Goal: Obtain resource: Download file/media

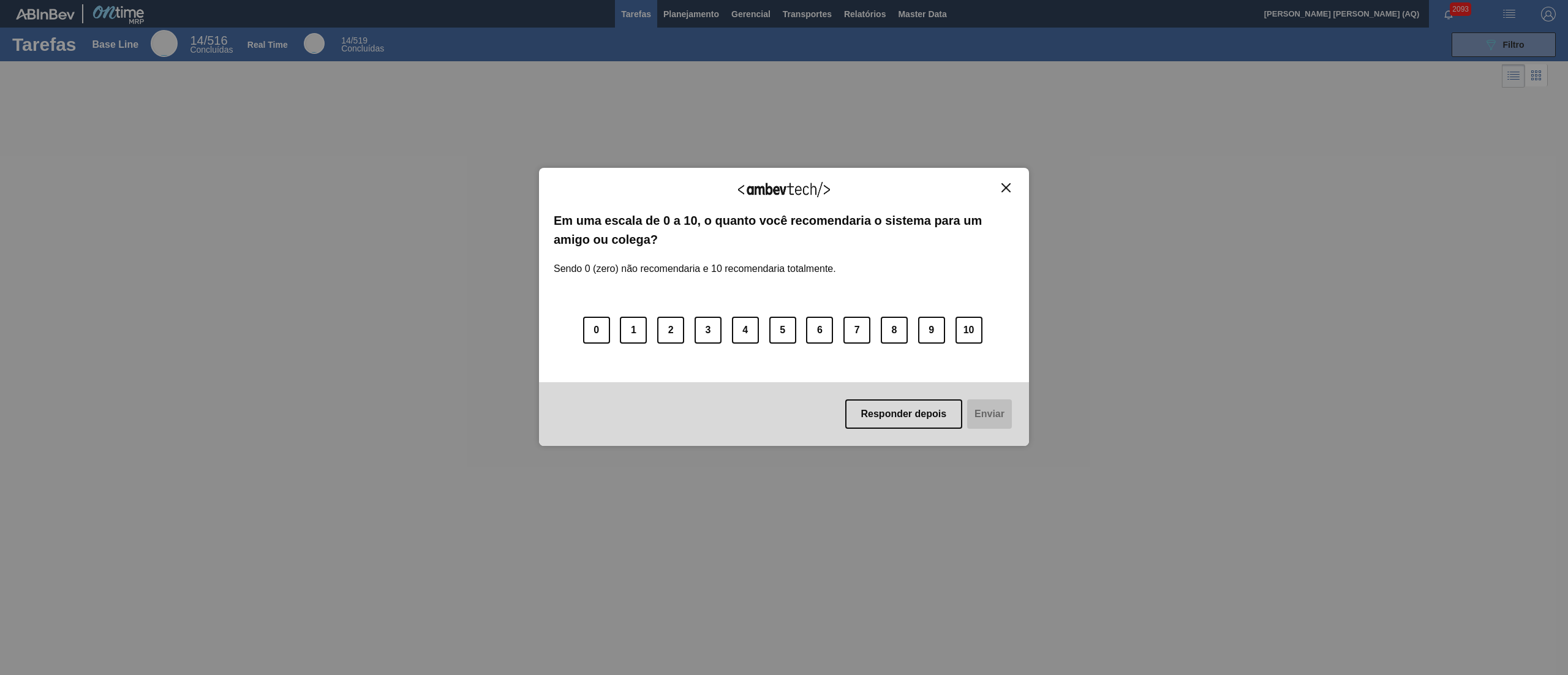
click at [1001, 193] on div "Agradecemos seu feedback!" at bounding box center [784, 197] width 461 height 29
click at [1003, 191] on img "Close" at bounding box center [1006, 188] width 9 height 9
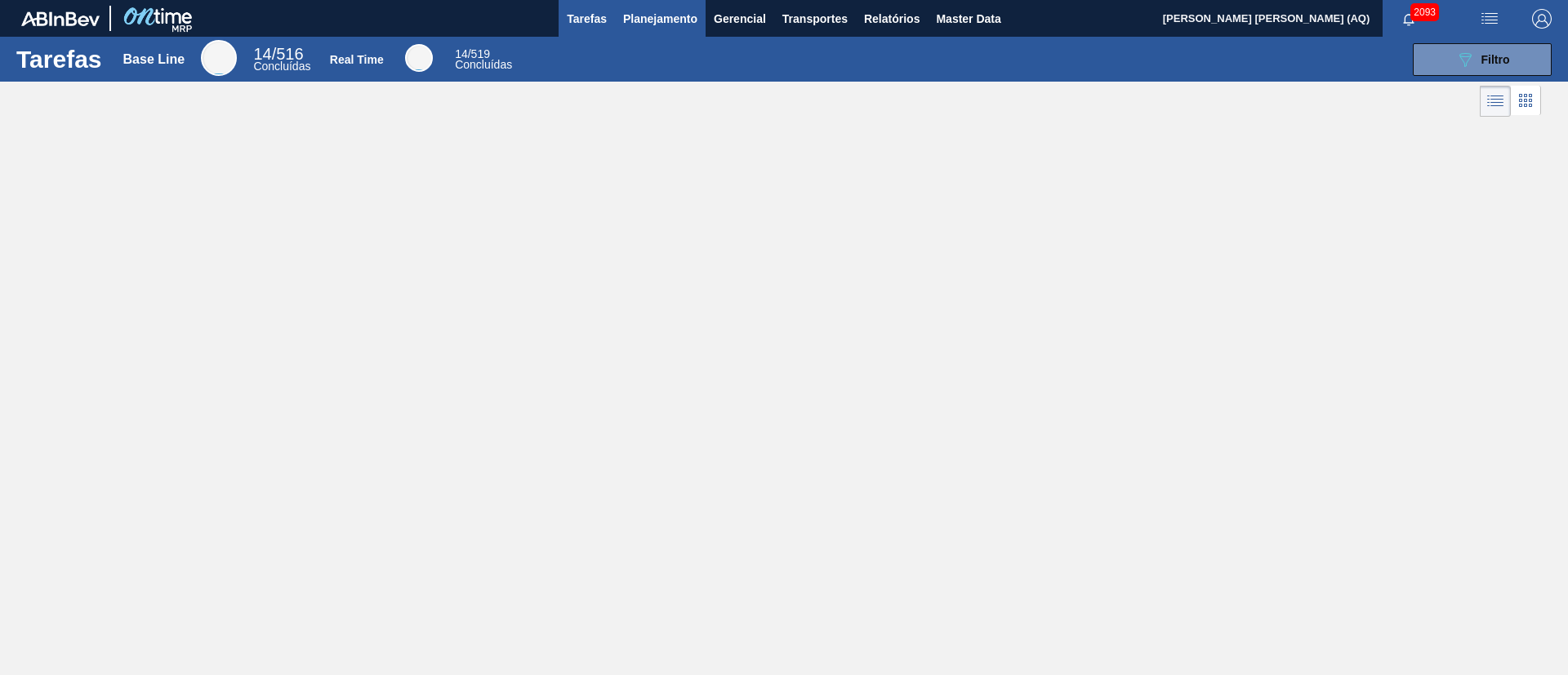
click at [650, 15] on span "Planejamento" at bounding box center [660, 18] width 74 height 19
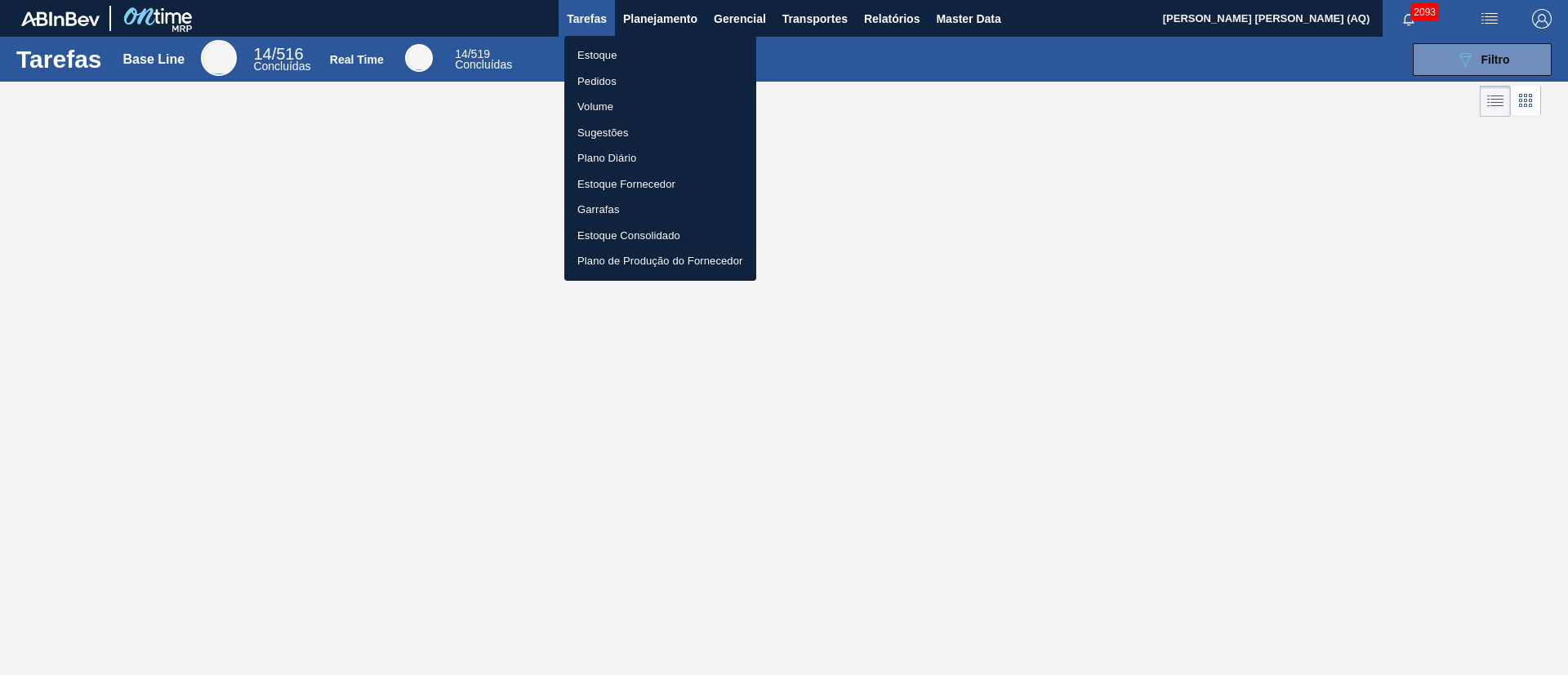
drag, startPoint x: 620, startPoint y: 55, endPoint x: 879, endPoint y: 315, distance: 367.0
click at [620, 55] on li "Estoque" at bounding box center [660, 55] width 192 height 26
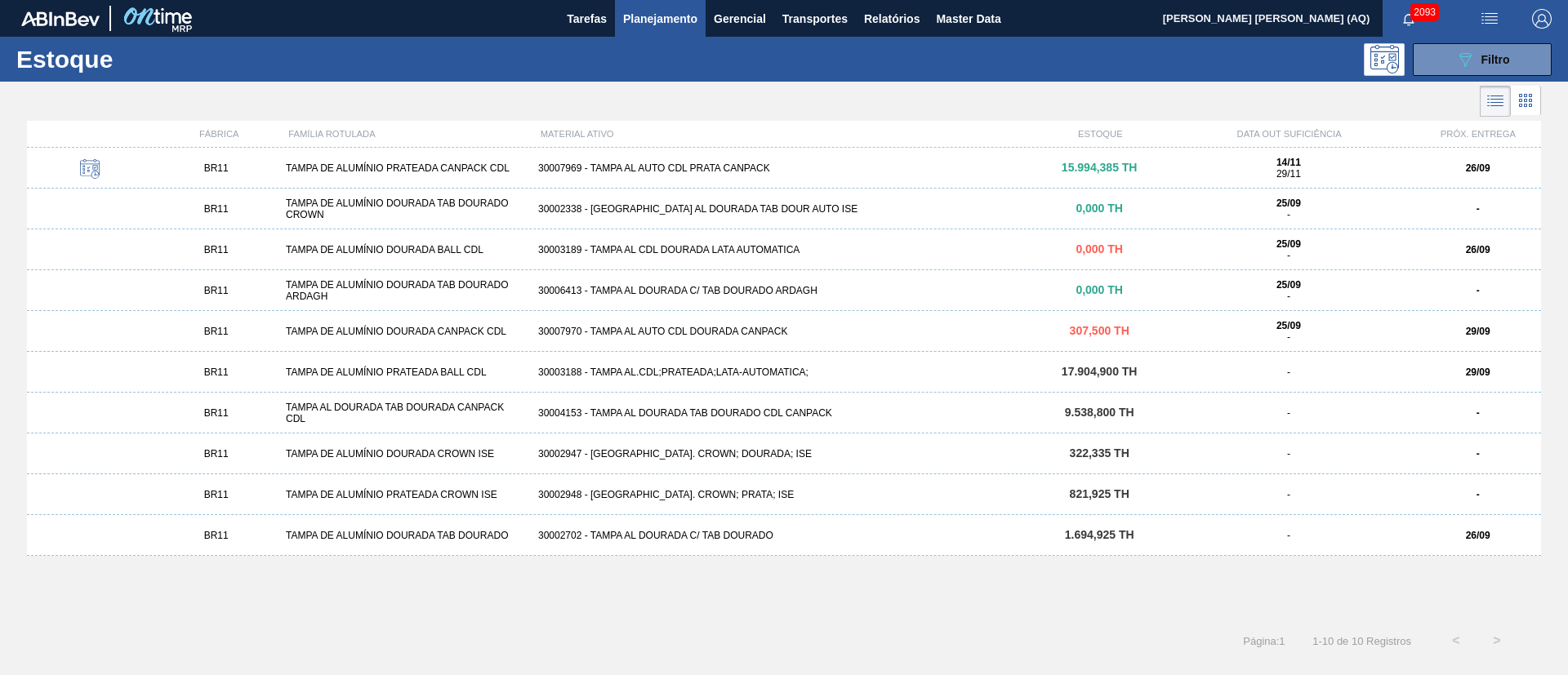
click at [641, 245] on div "30003189 - TAMPA AL CDL DOURADA LATA AUTOMATICA" at bounding box center [784, 250] width 505 height 12
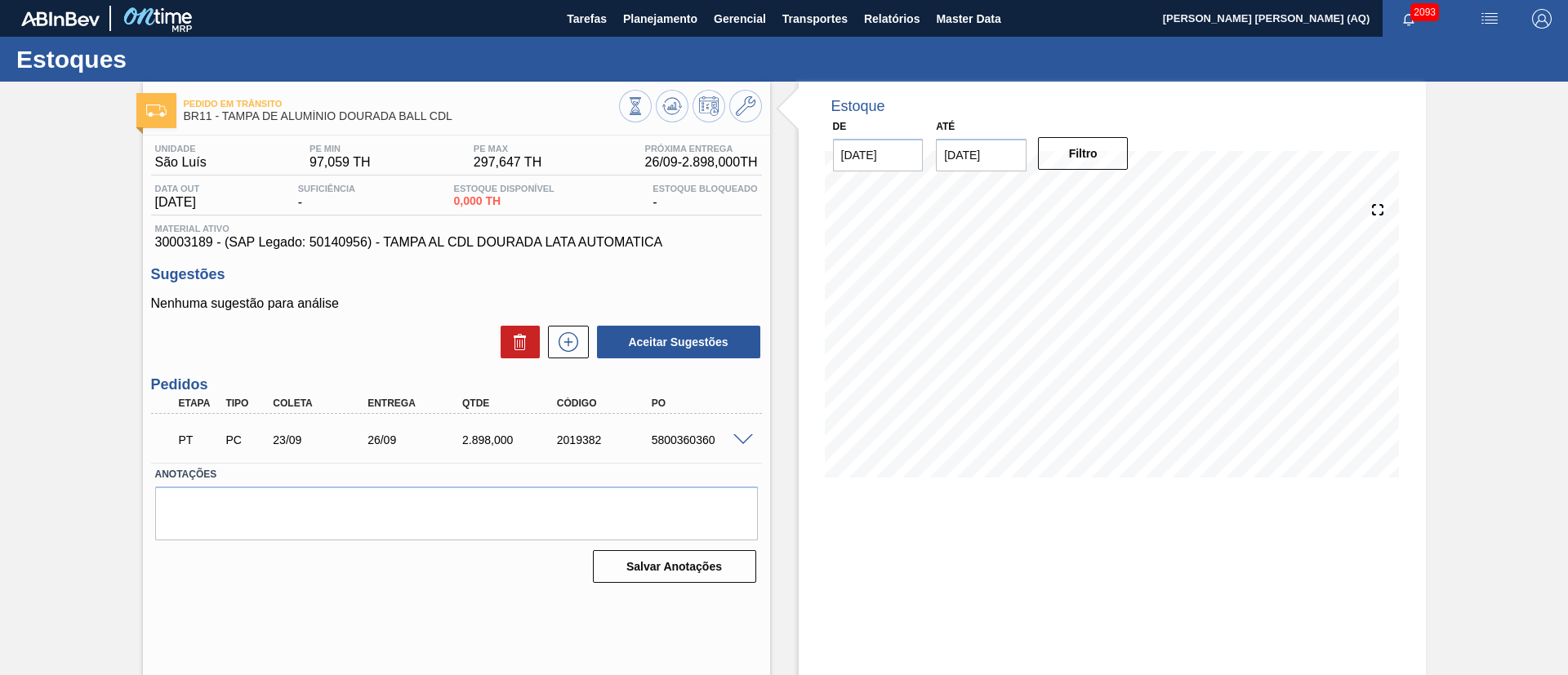
click at [740, 436] on span at bounding box center [742, 440] width 19 height 13
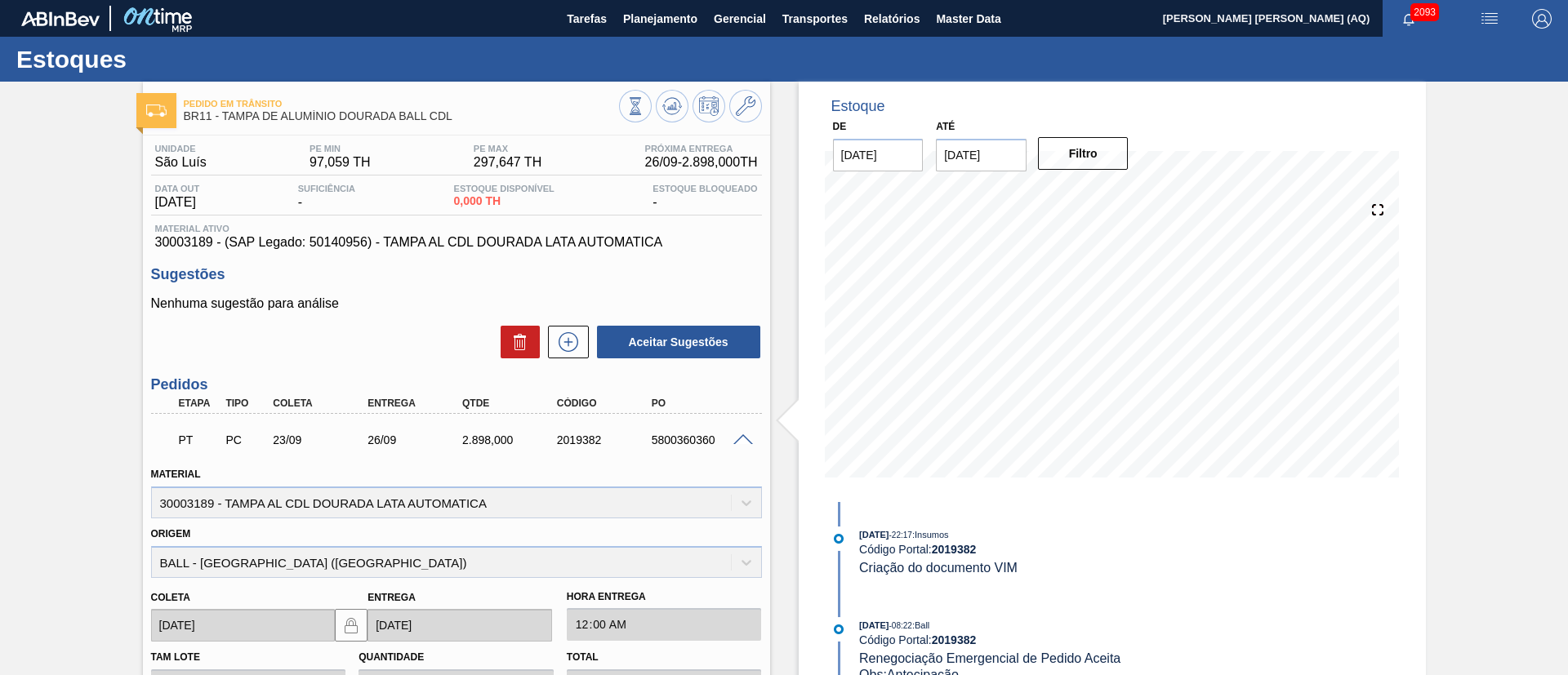
click at [1007, 569] on span "Criação do documento VIM" at bounding box center [938, 567] width 159 height 14
click at [1542, 370] on div "Pedido [PERSON_NAME] BR11 - [GEOGRAPHIC_DATA] DE ALUMÍNIO DOURADA BALL CDL Unid…" at bounding box center [784, 537] width 1568 height 911
click at [910, 24] on span "Relatórios" at bounding box center [892, 18] width 56 height 19
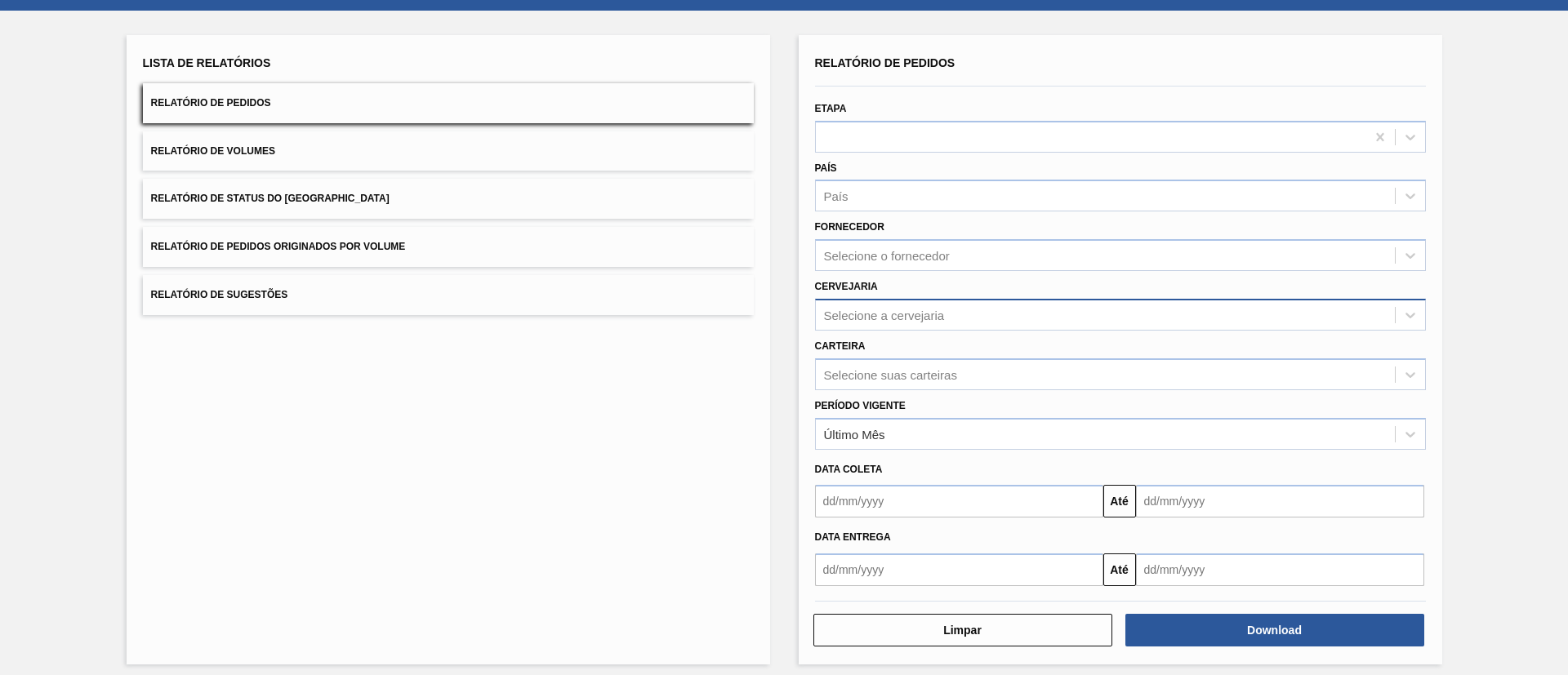
scroll to position [81, 0]
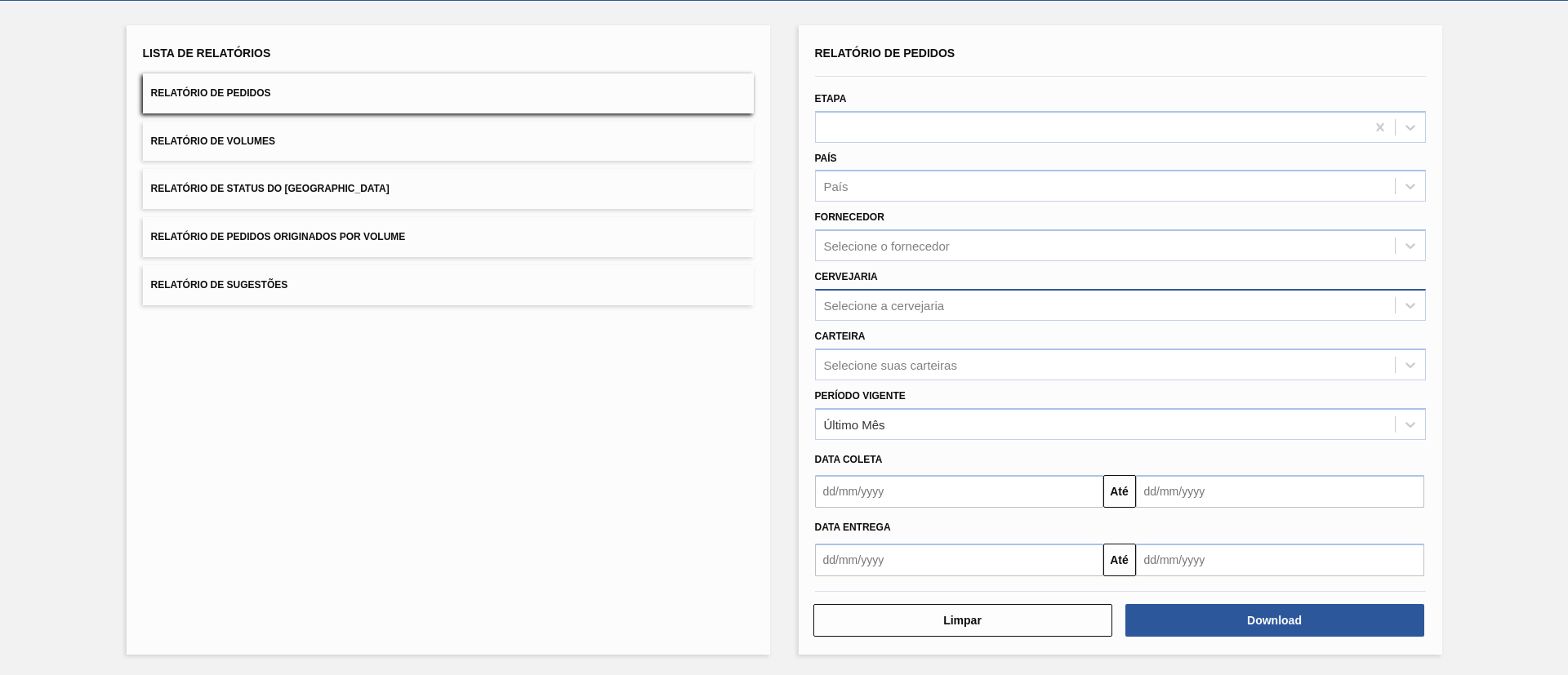
click at [921, 311] on div "Selecione a cervejaria" at bounding box center [884, 305] width 121 height 14
type input "m"
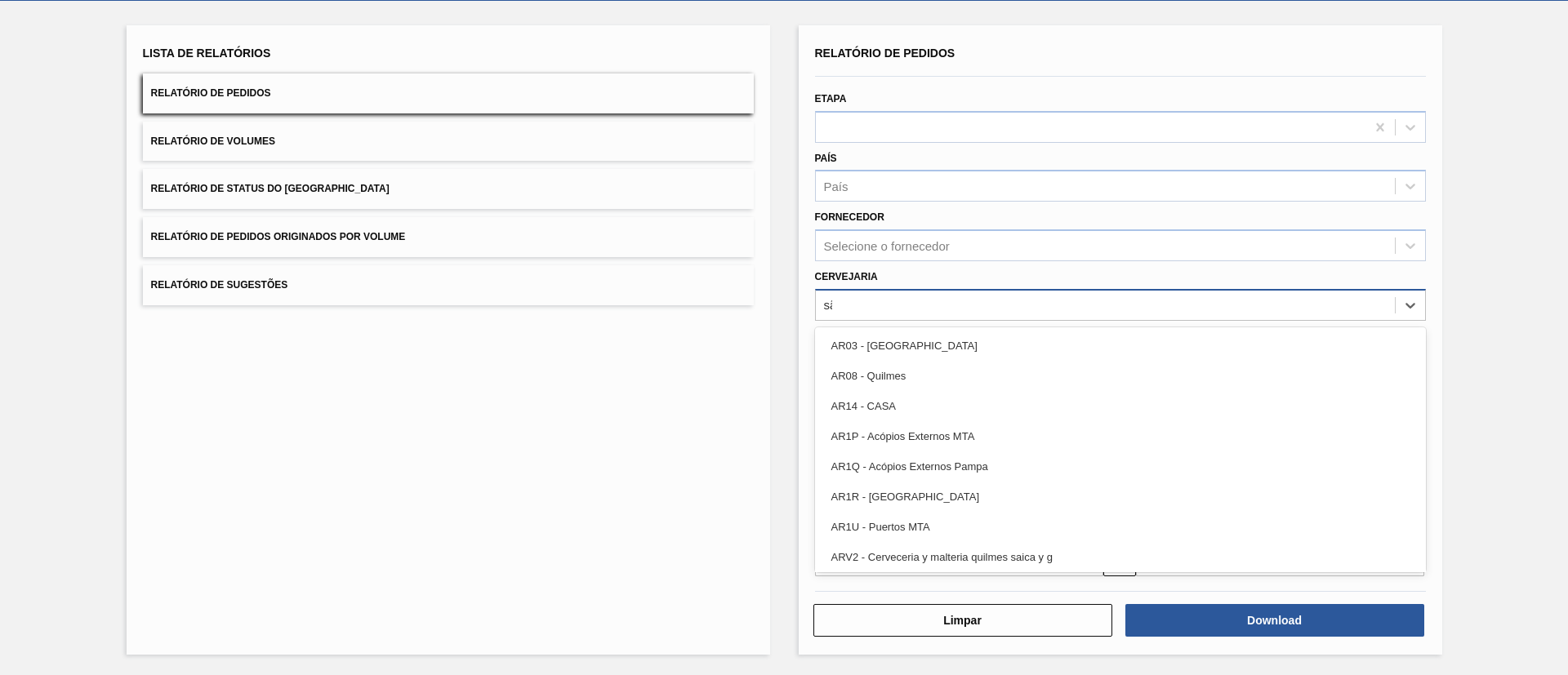
type input "são"
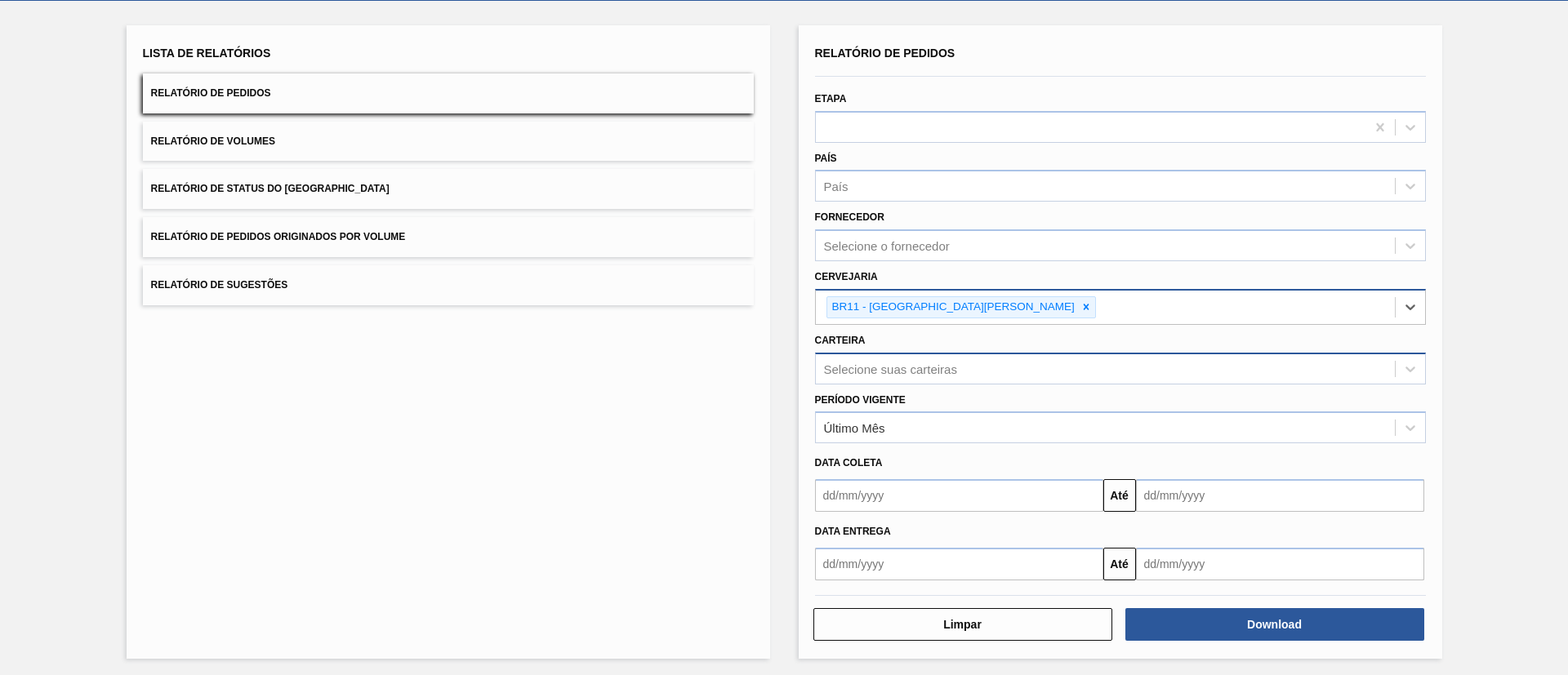
click at [951, 357] on div "Selecione suas carteiras" at bounding box center [1105, 369] width 579 height 23
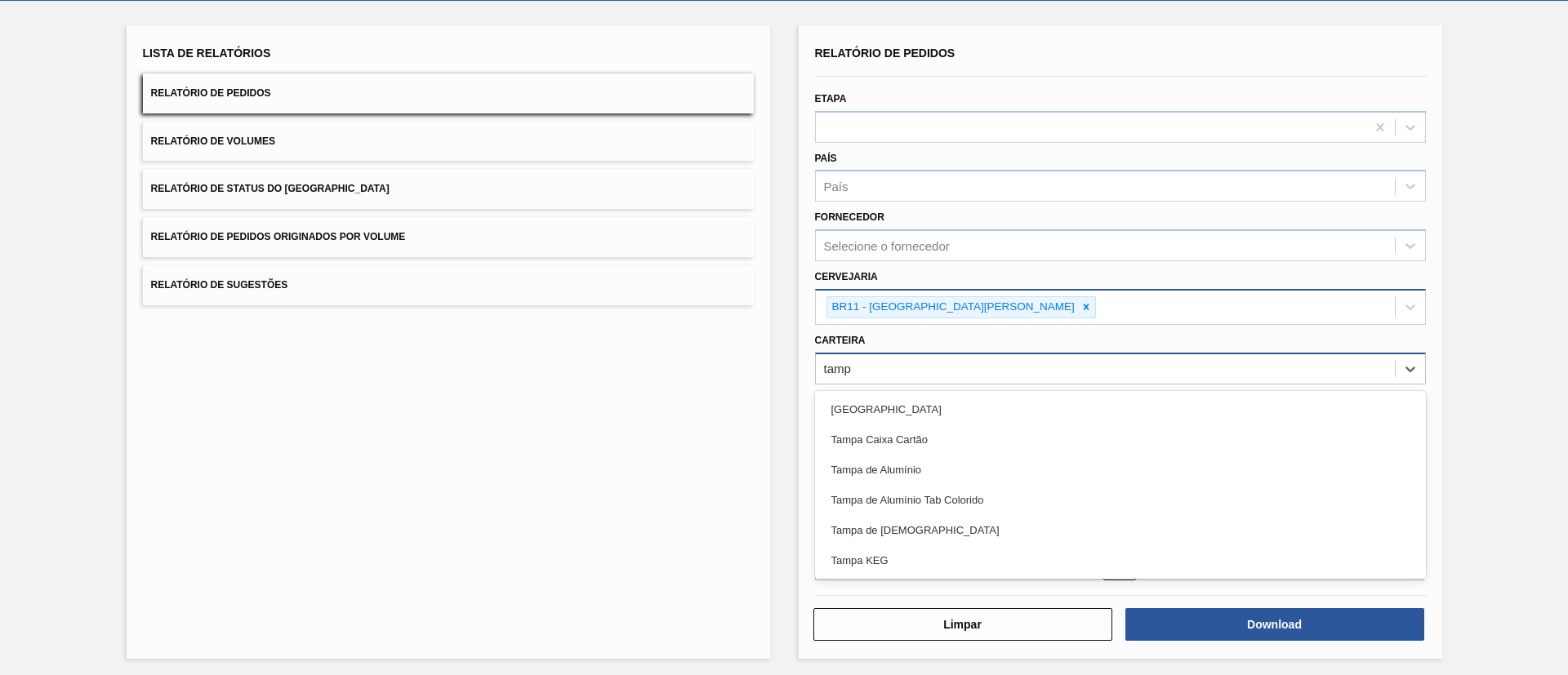
type input "[GEOGRAPHIC_DATA]"
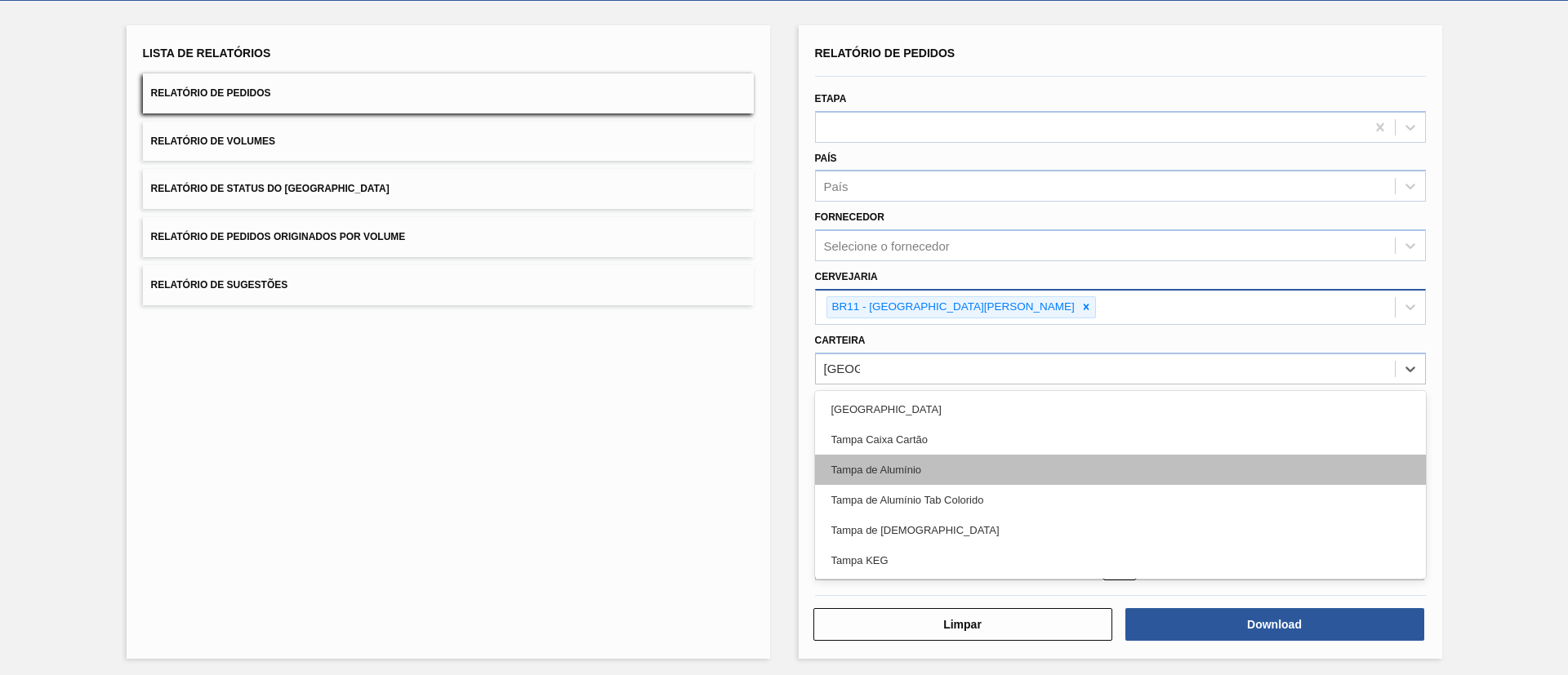
click at [970, 461] on div "Tampa de Alumínio" at bounding box center [1120, 470] width 611 height 30
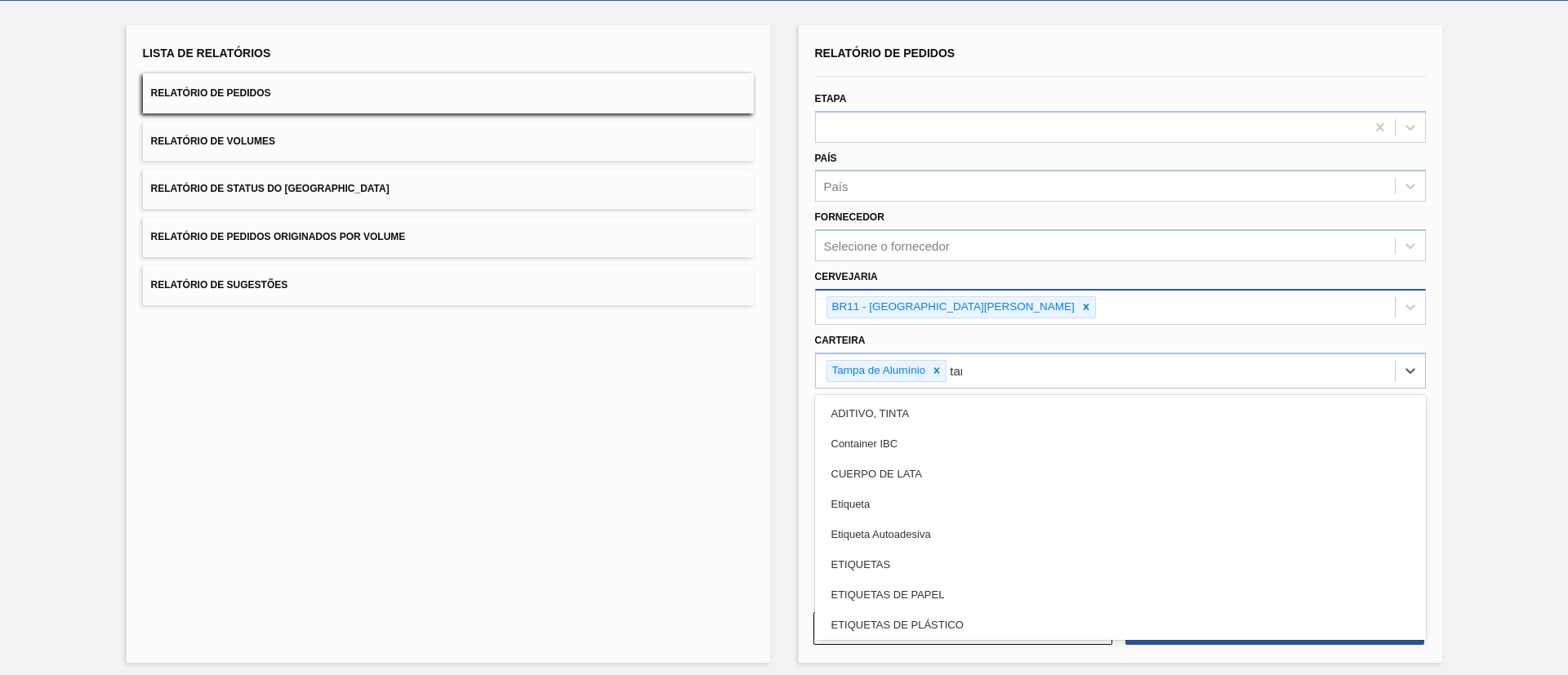
type input "[GEOGRAPHIC_DATA]"
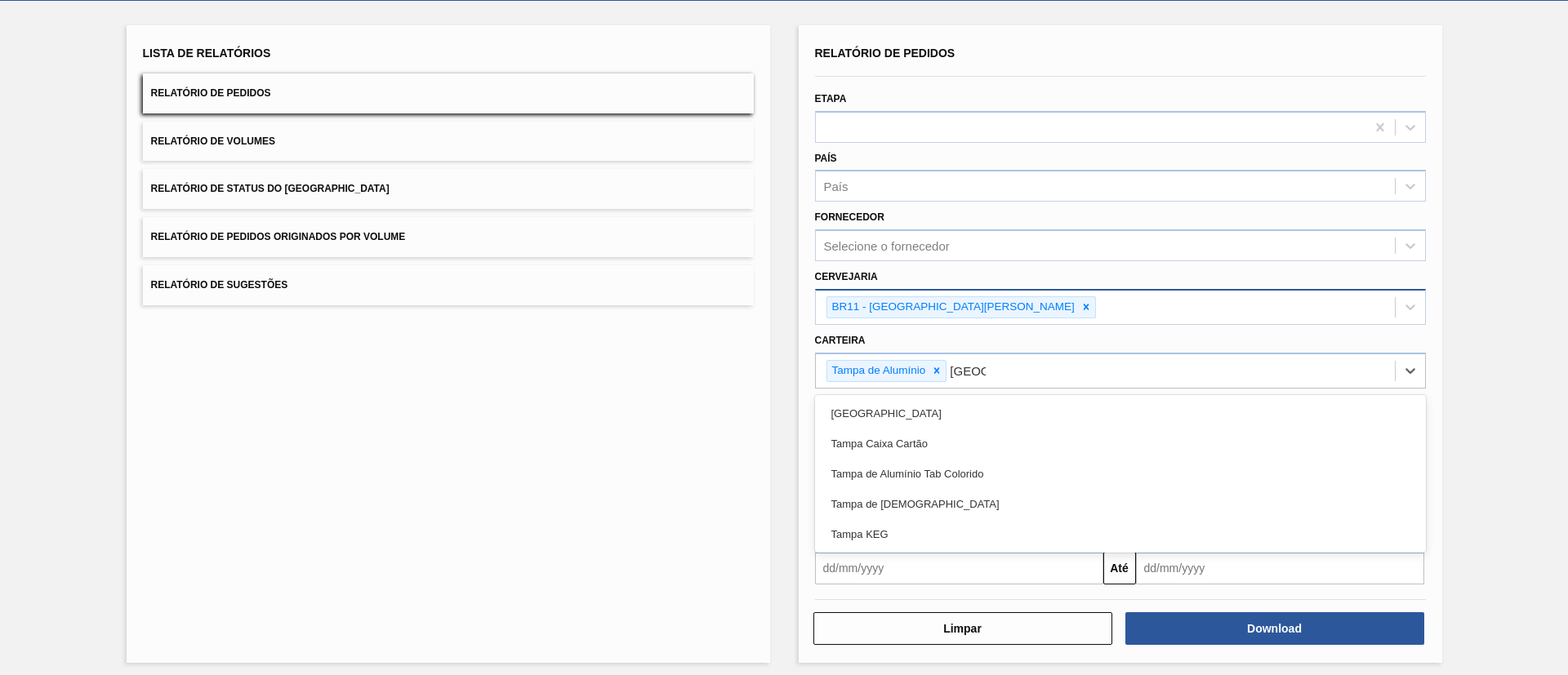
click at [970, 461] on div "Tampa de Alumínio Tab Colorido" at bounding box center [1120, 474] width 611 height 30
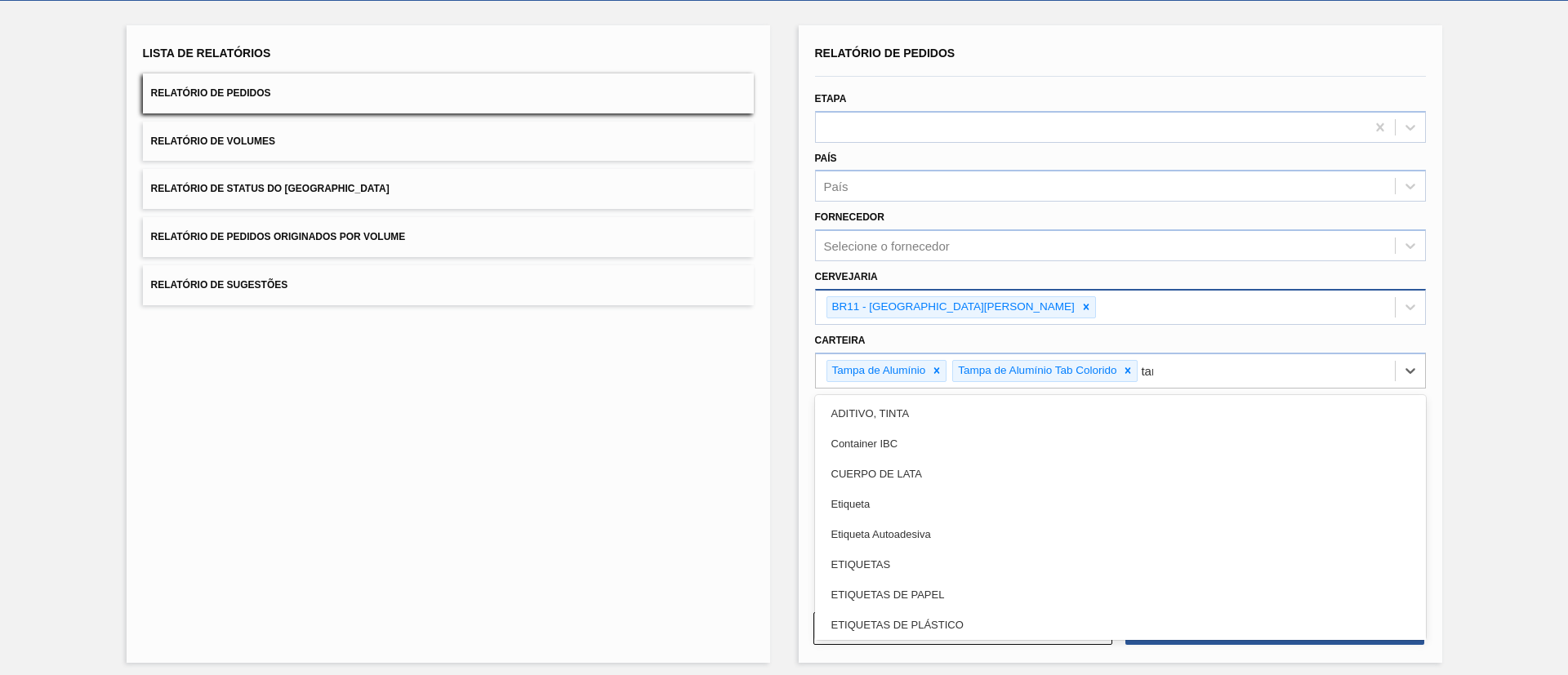
type input "[GEOGRAPHIC_DATA]"
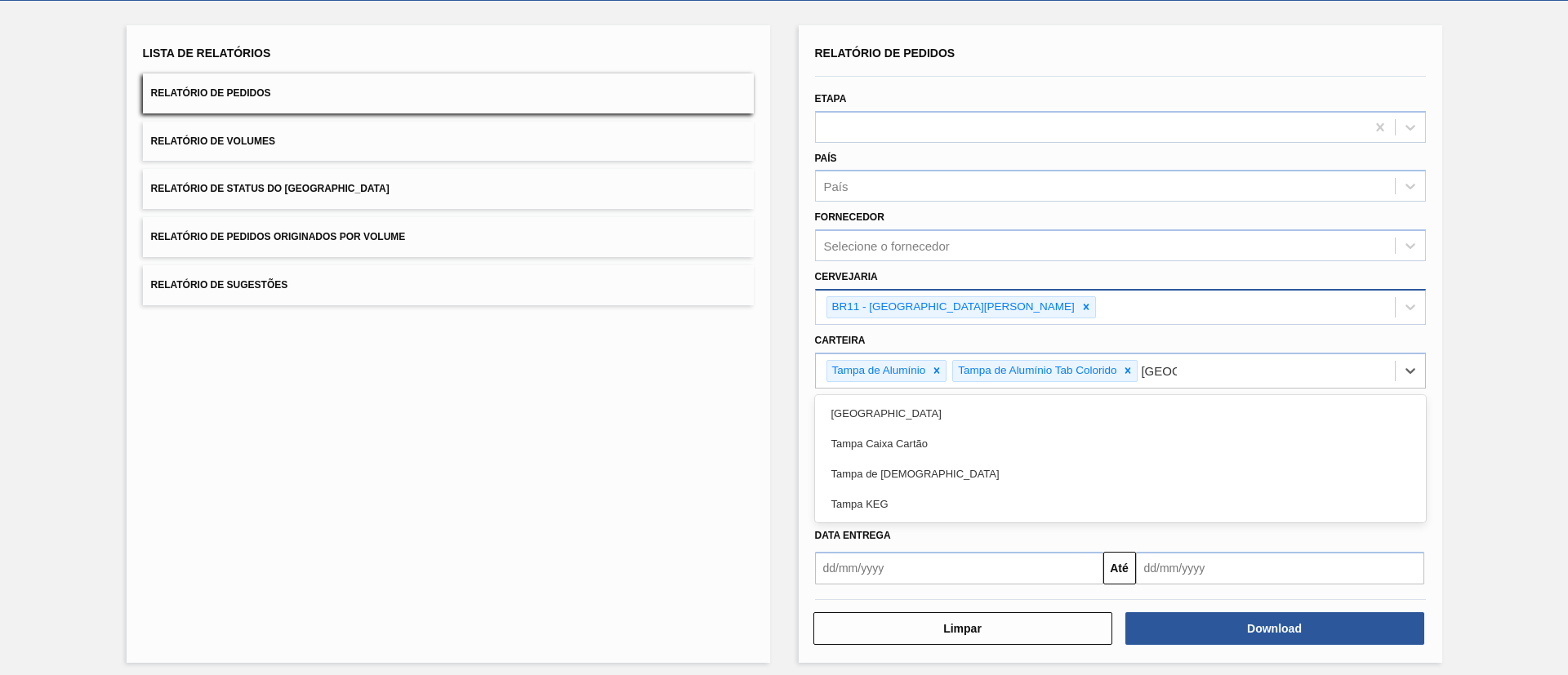
click at [970, 461] on div "Tampa de [DEMOGRAPHIC_DATA]" at bounding box center [1120, 474] width 611 height 30
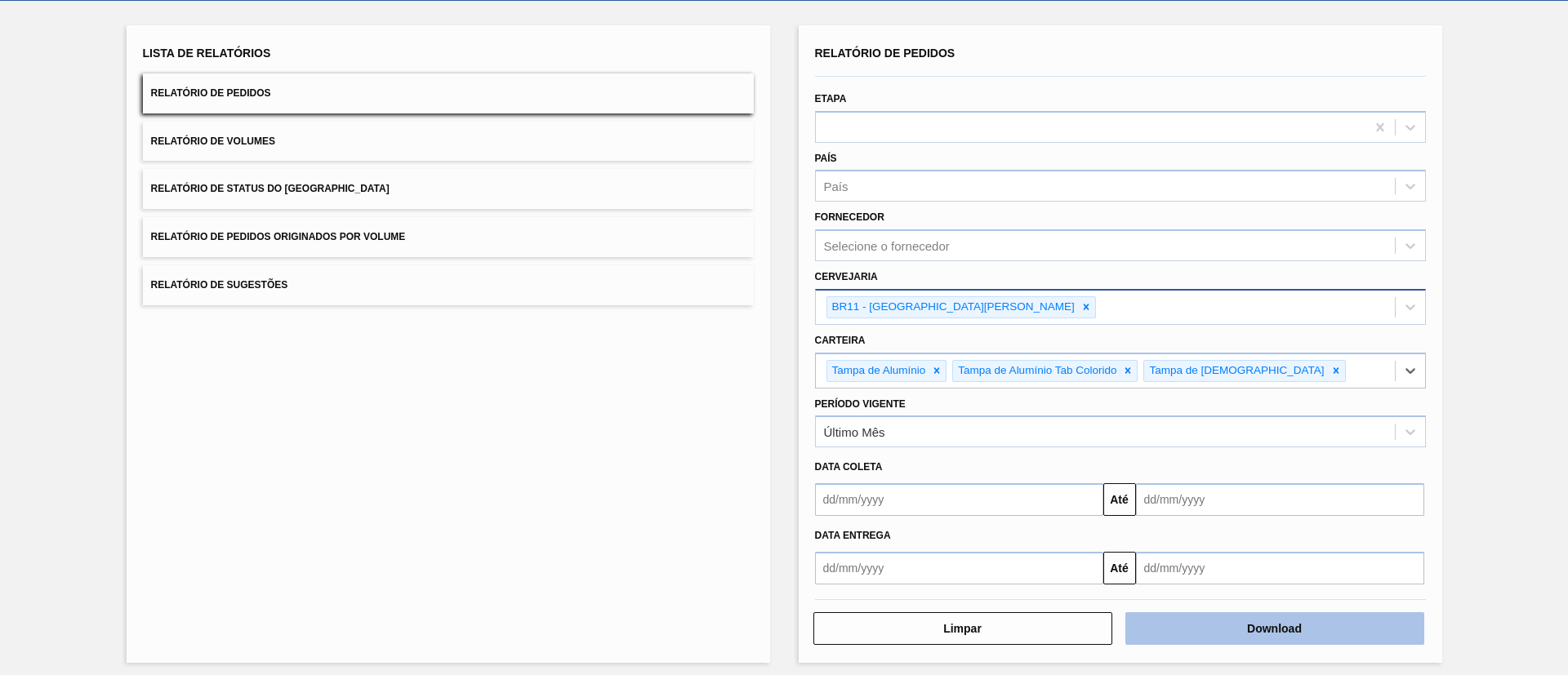
click at [1232, 616] on button "Download" at bounding box center [1275, 628] width 299 height 33
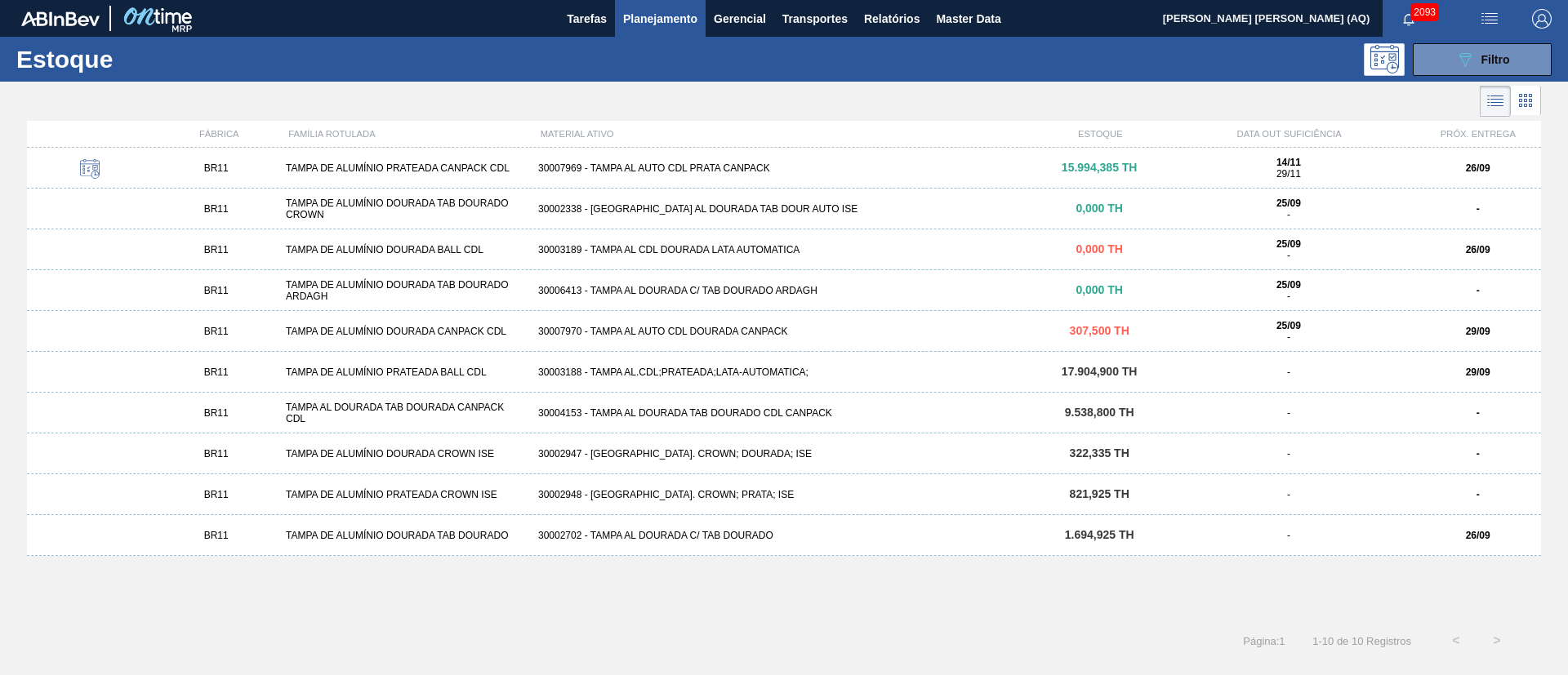
click at [732, 526] on div "BR11 TAMPA DE ALUMÍNIO DOURADA TAB DOURADO 30002702 - TAMPA AL DOURADA C/ TAB D…" at bounding box center [784, 535] width 1515 height 41
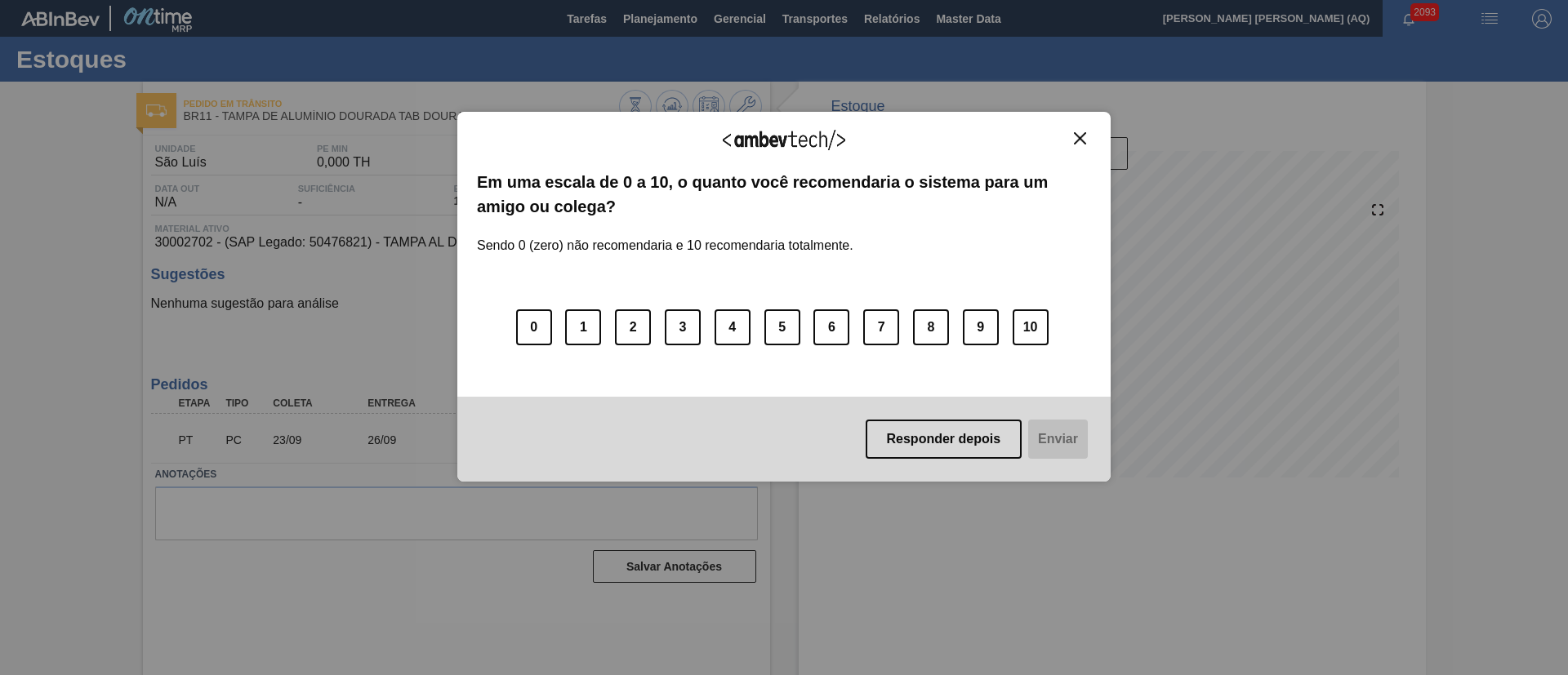
click at [1085, 138] on img "Close" at bounding box center [1080, 138] width 13 height 13
click at [1080, 135] on img "Close" at bounding box center [1080, 138] width 13 height 13
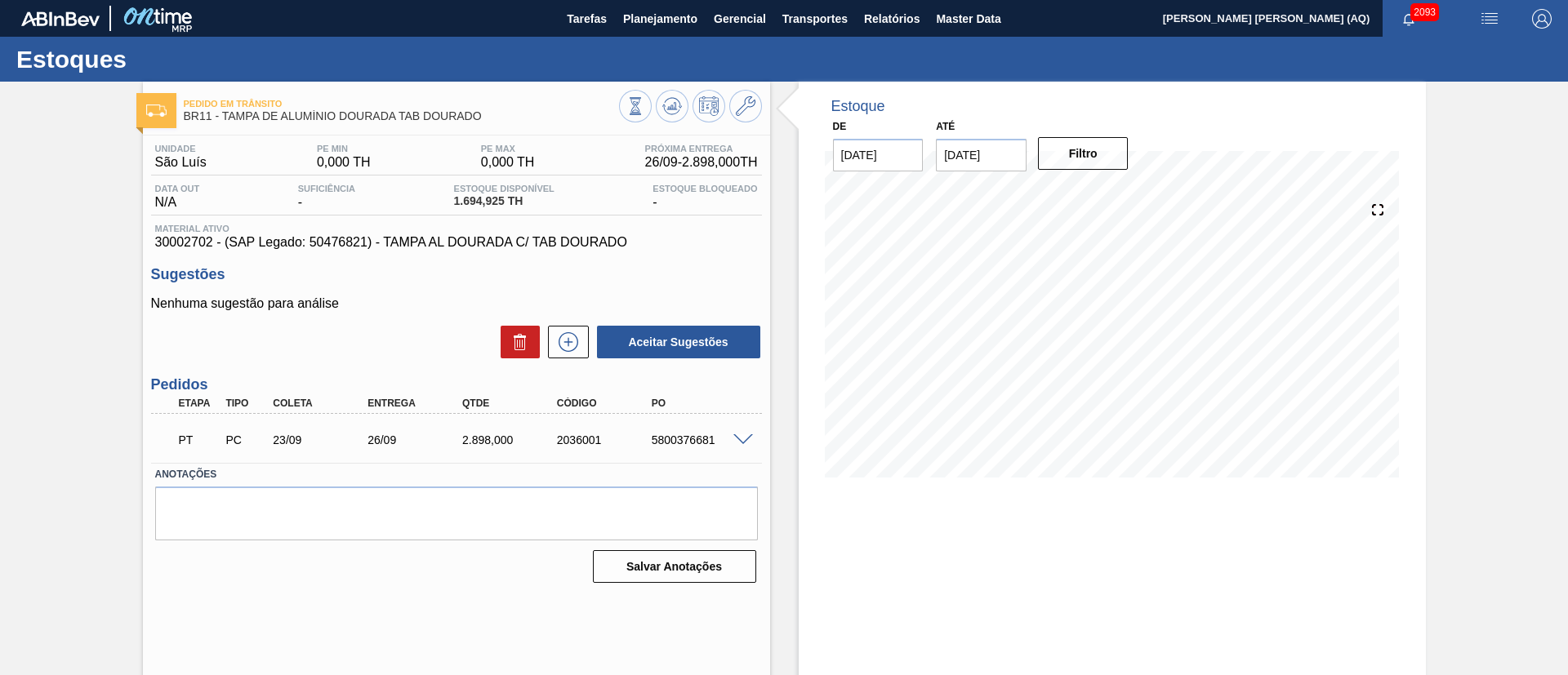
click at [1277, 132] on div "Estoque De [DATE] Até [DATE] Filtro" at bounding box center [1112, 292] width 627 height 421
